Goal: Task Accomplishment & Management: Manage account settings

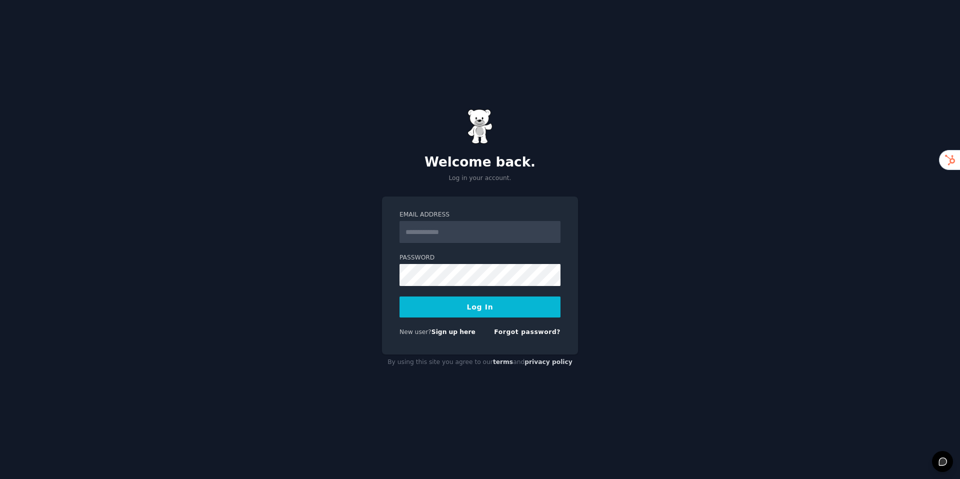
click at [452, 230] on input "Email Address" at bounding box center [479, 232] width 161 height 22
click at [399, 296] on button "Log In" at bounding box center [479, 306] width 161 height 21
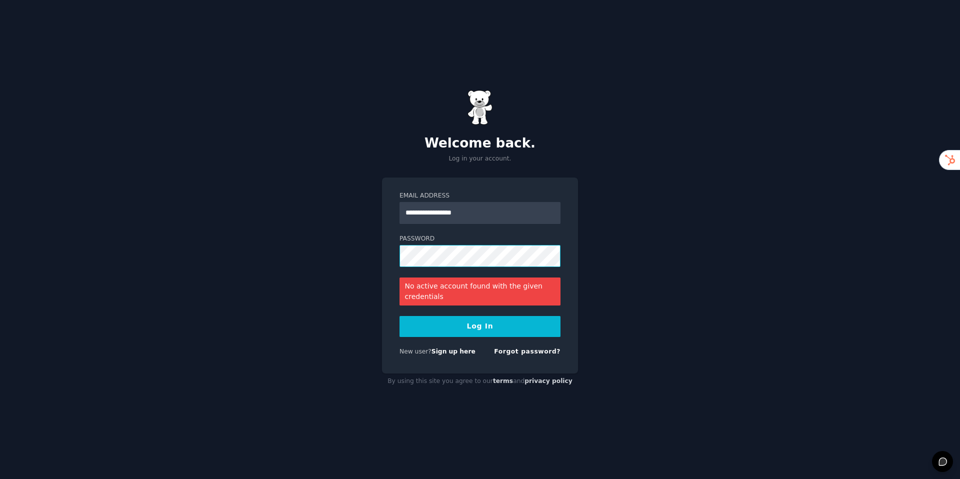
click at [399, 316] on button "Log In" at bounding box center [479, 326] width 161 height 21
click at [513, 208] on input "**********" at bounding box center [479, 213] width 161 height 22
type input "**********"
click at [399, 316] on button "Log In" at bounding box center [479, 326] width 161 height 21
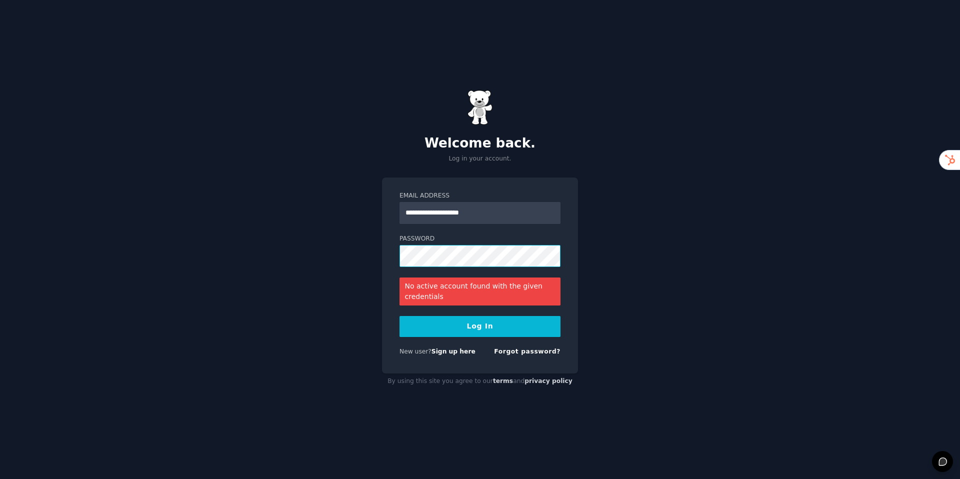
click at [399, 316] on button "Log In" at bounding box center [479, 326] width 161 height 21
click at [546, 350] on link "Forgot password?" at bounding box center [527, 351] width 66 height 7
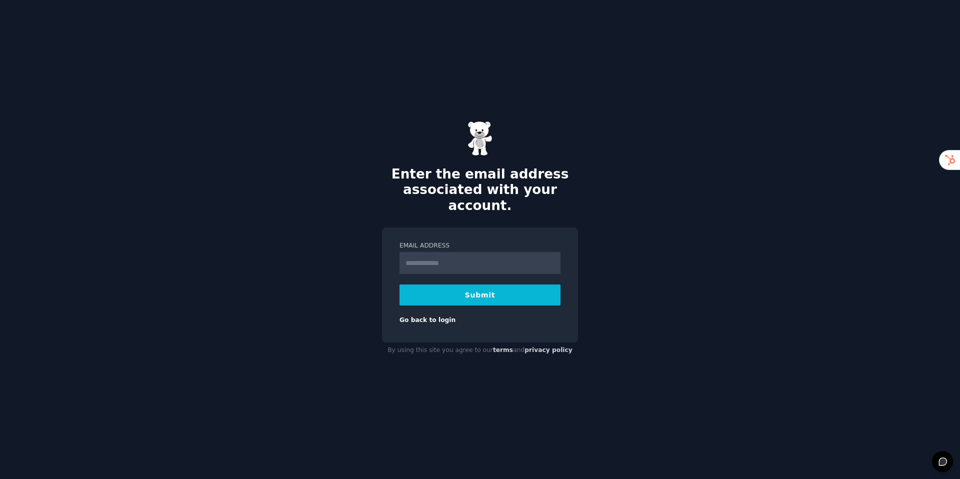
click at [482, 256] on input "Email Address" at bounding box center [479, 263] width 161 height 22
type input "**********"
click at [495, 290] on button "Submit" at bounding box center [479, 294] width 161 height 21
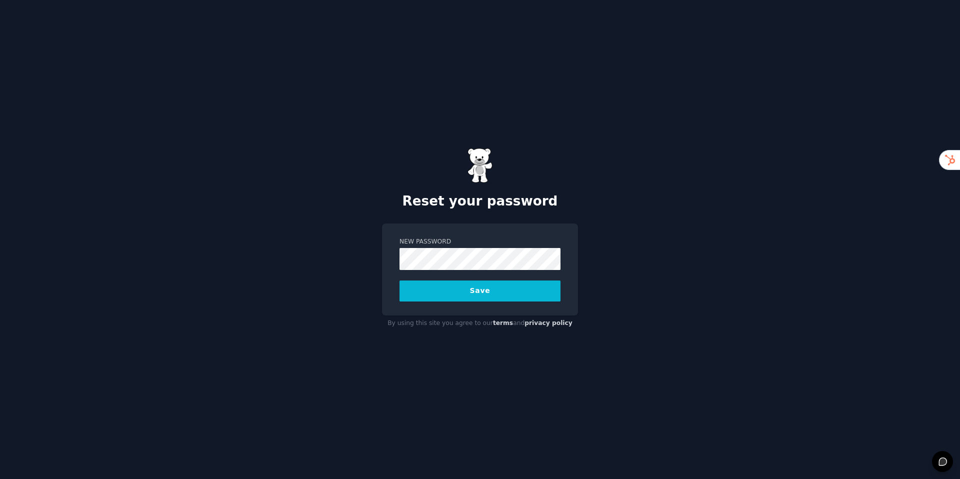
click at [399, 280] on button "Save" at bounding box center [479, 290] width 161 height 21
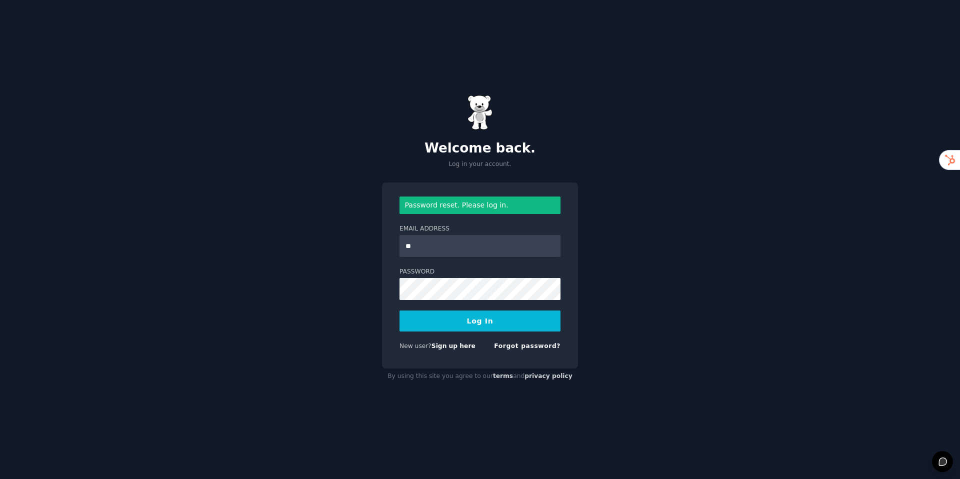
click at [470, 244] on input "**" at bounding box center [479, 246] width 161 height 22
type input "**********"
click at [399, 310] on button "Log In" at bounding box center [479, 320] width 161 height 21
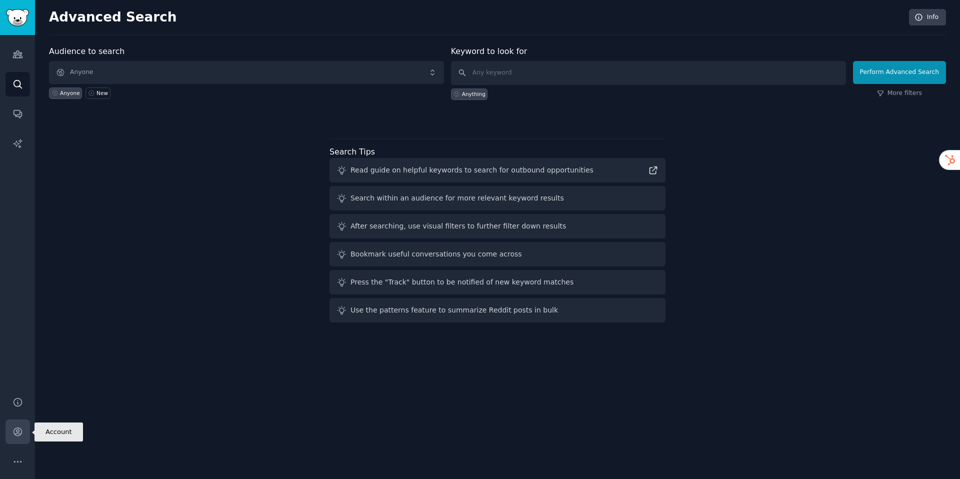
click at [19, 436] on icon "Sidebar" at bounding box center [17, 431] width 10 height 10
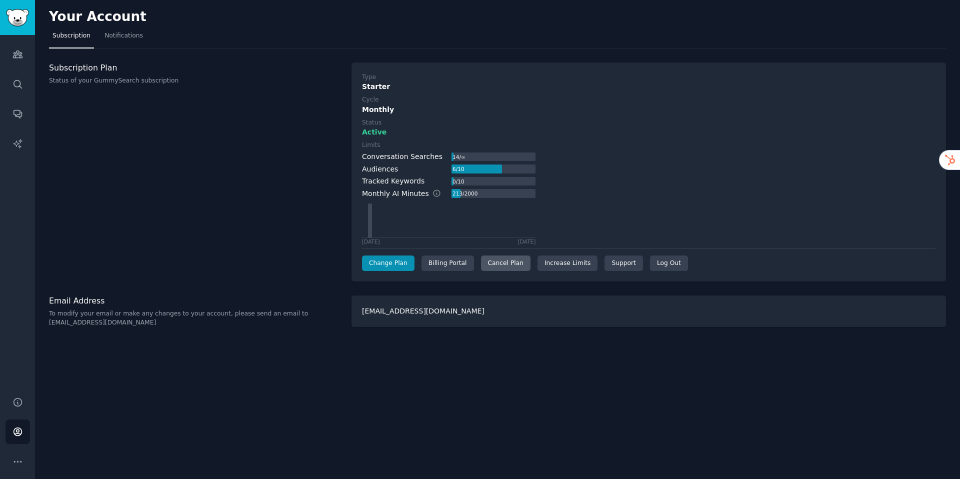
click at [515, 258] on div "Cancel Plan" at bounding box center [505, 263] width 49 height 16
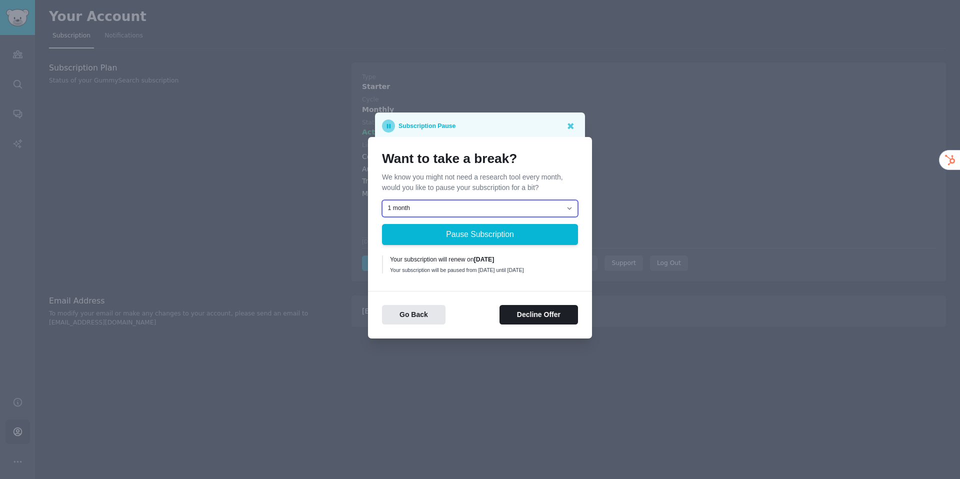
click at [534, 211] on select "1 month 2 months 3 months Choose a custom date to resume" at bounding box center [480, 208] width 196 height 17
click at [539, 320] on button "Decline Offer" at bounding box center [538, 314] width 78 height 19
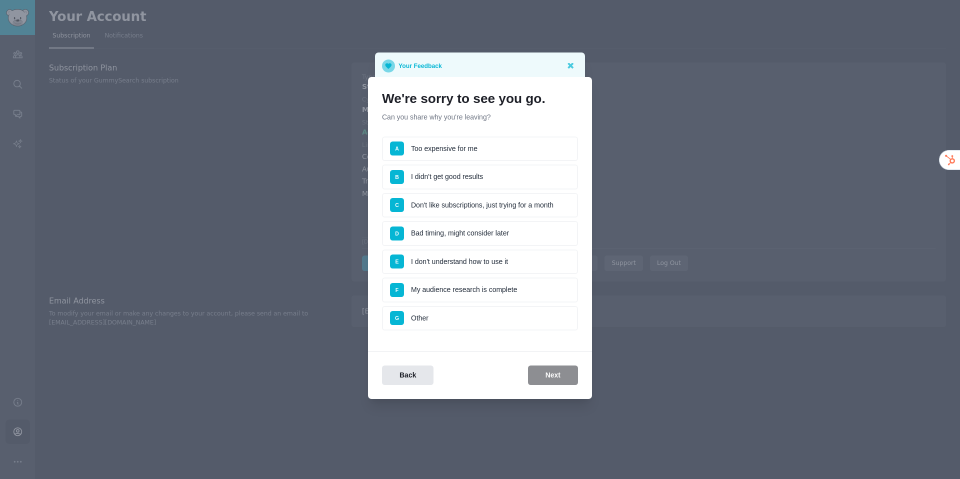
click at [474, 131] on div "We're sorry to see you go. Can you share why you're leaving? Survey A Too expen…" at bounding box center [480, 214] width 196 height 247
click at [472, 144] on li "A Too expensive for me" at bounding box center [480, 148] width 196 height 25
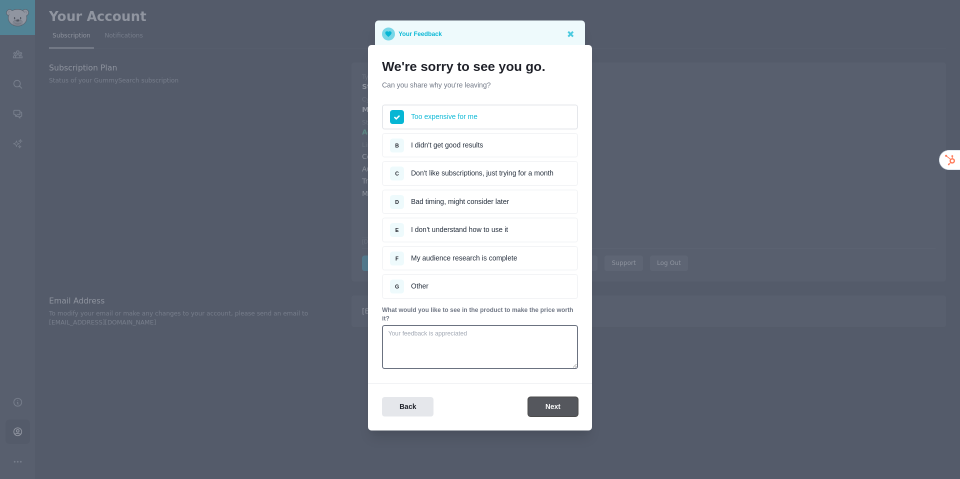
click at [548, 409] on button "Next" at bounding box center [553, 406] width 50 height 19
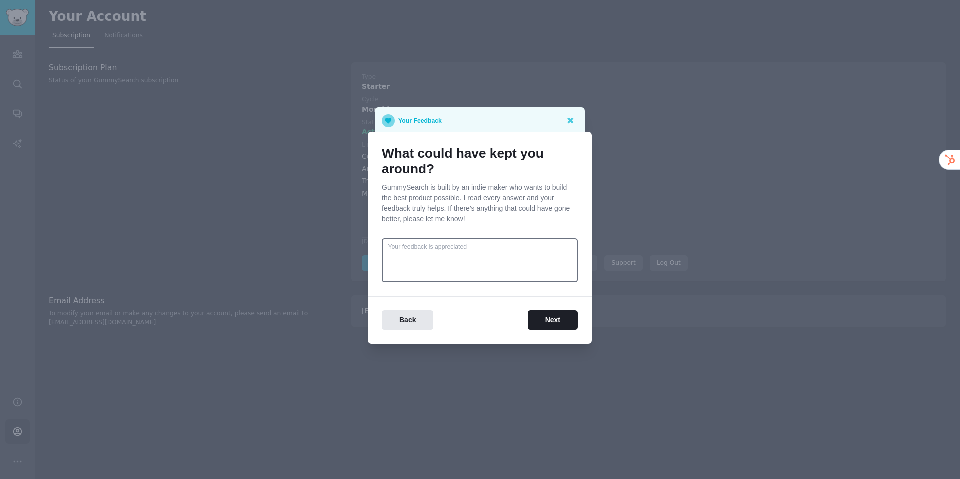
click at [553, 338] on div "What could have kept you around? GummySearch is built by an indie maker who wan…" at bounding box center [480, 238] width 224 height 212
click at [548, 321] on button "Next" at bounding box center [553, 319] width 50 height 19
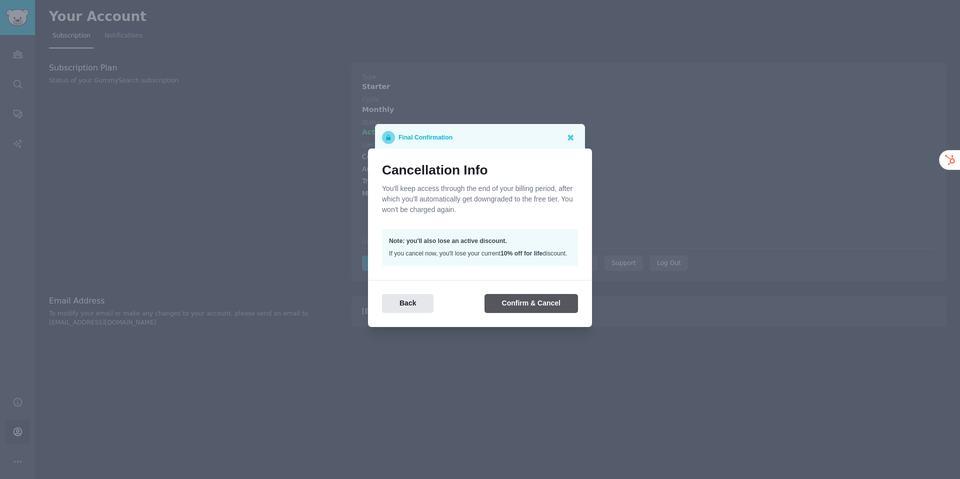
click at [548, 321] on div "Cancellation Info You'll keep access through the end of your billing period, af…" at bounding box center [480, 237] width 224 height 178
click at [544, 304] on button "Confirm & Cancel" at bounding box center [530, 303] width 93 height 19
